Goal: Transaction & Acquisition: Purchase product/service

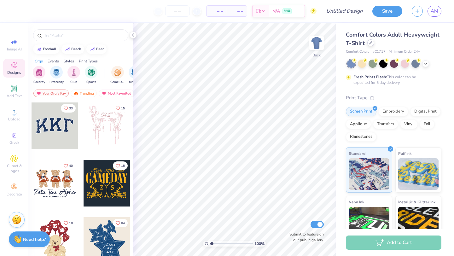
click at [371, 45] on div at bounding box center [370, 42] width 7 height 7
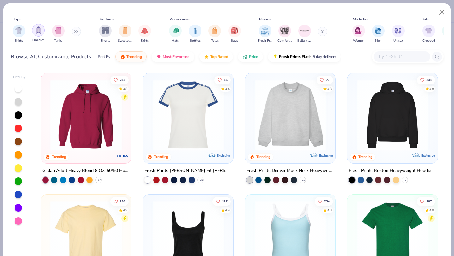
click at [38, 33] on img "filter for Hoodies" at bounding box center [38, 29] width 7 height 7
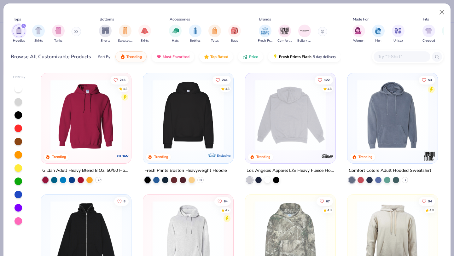
click at [313, 117] on img at bounding box center [291, 114] width 78 height 71
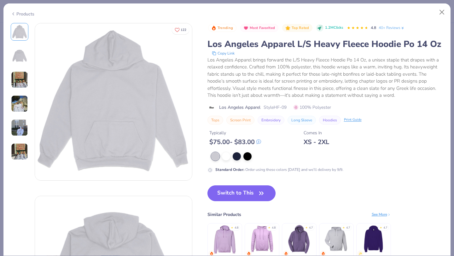
click at [256, 190] on button "Switch to This" at bounding box center [241, 193] width 68 height 16
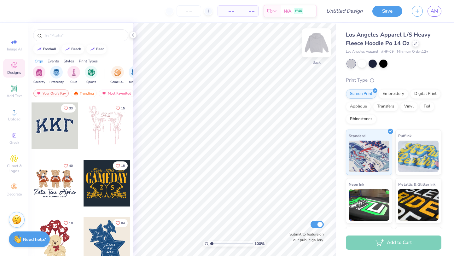
click at [317, 48] on img at bounding box center [316, 42] width 25 height 25
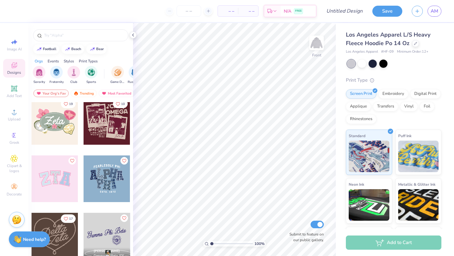
scroll to position [187, 0]
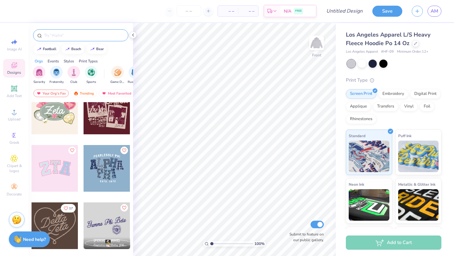
click at [74, 38] on input "text" at bounding box center [84, 35] width 81 height 6
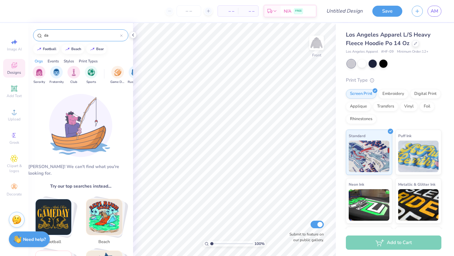
type input "d"
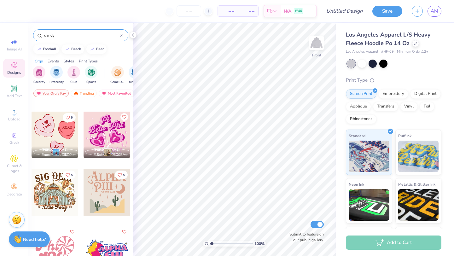
scroll to position [0, 0]
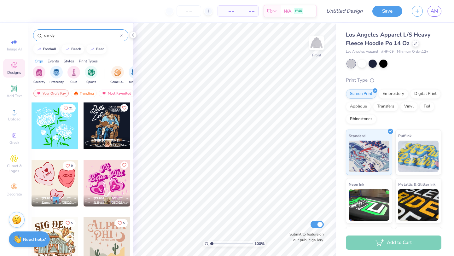
type input "dandy"
